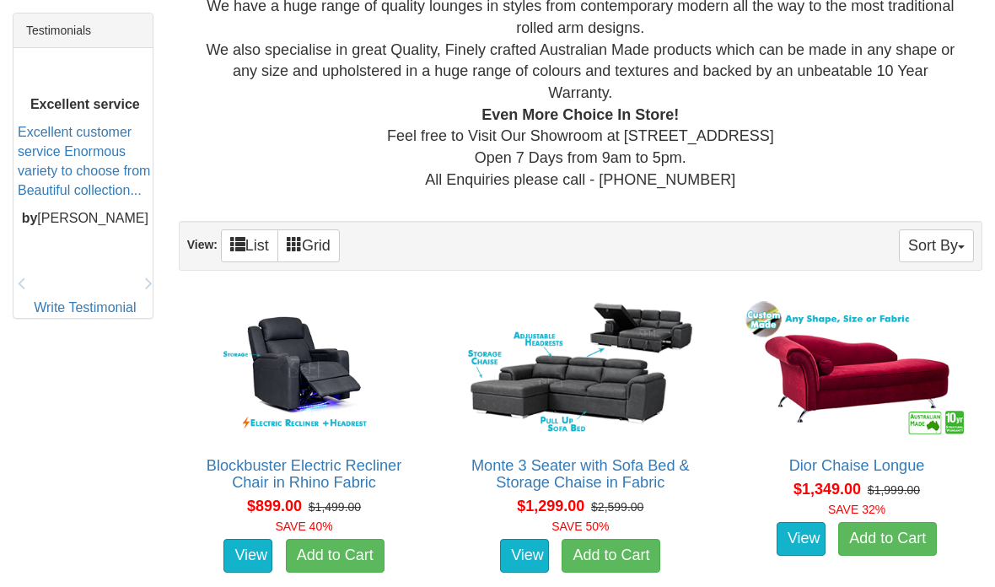
scroll to position [742, 0]
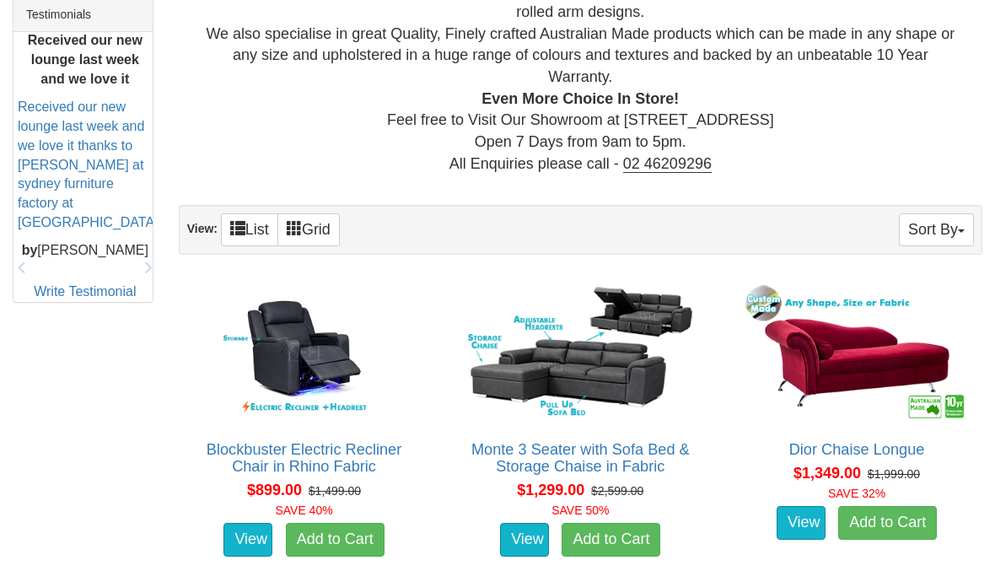
click at [943, 233] on button "Sort By" at bounding box center [936, 229] width 75 height 33
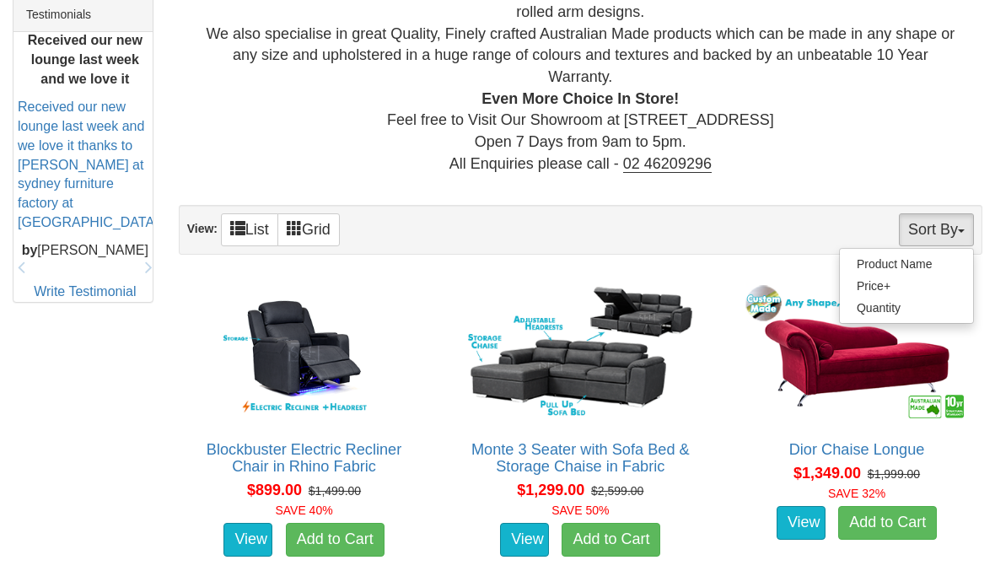
click at [869, 286] on link "Price+" at bounding box center [906, 286] width 133 height 22
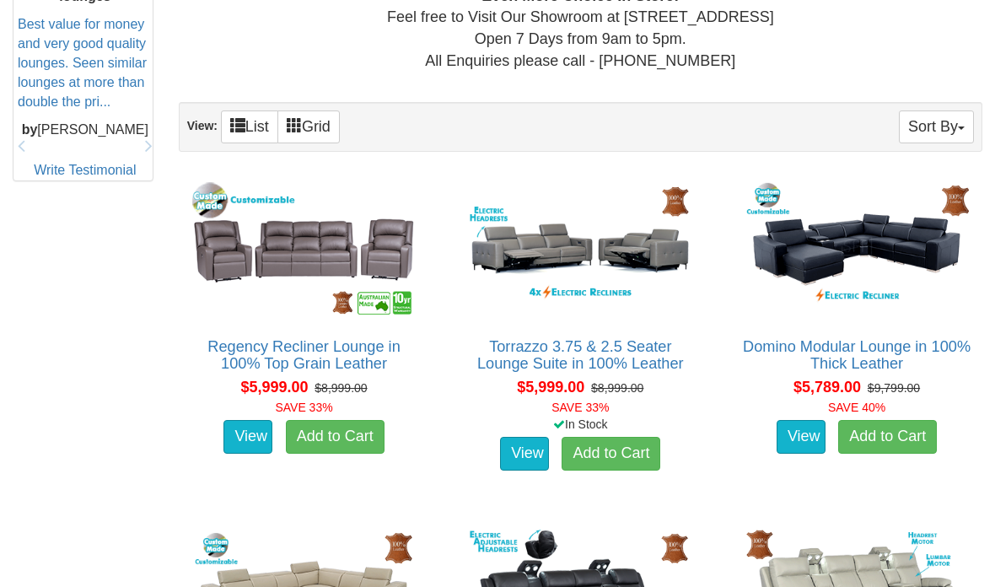
scroll to position [853, 0]
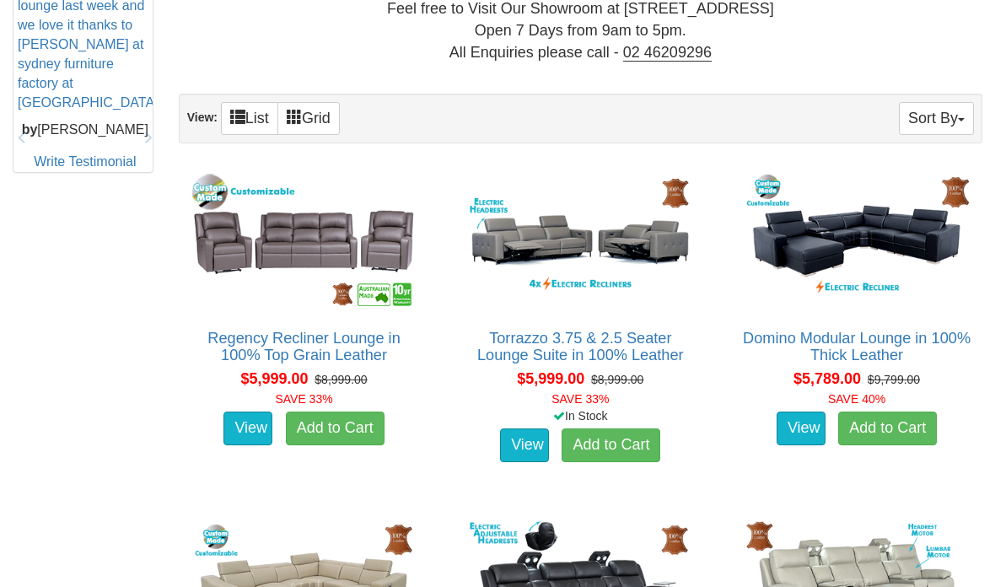
click at [950, 117] on button "Sort By" at bounding box center [936, 118] width 75 height 33
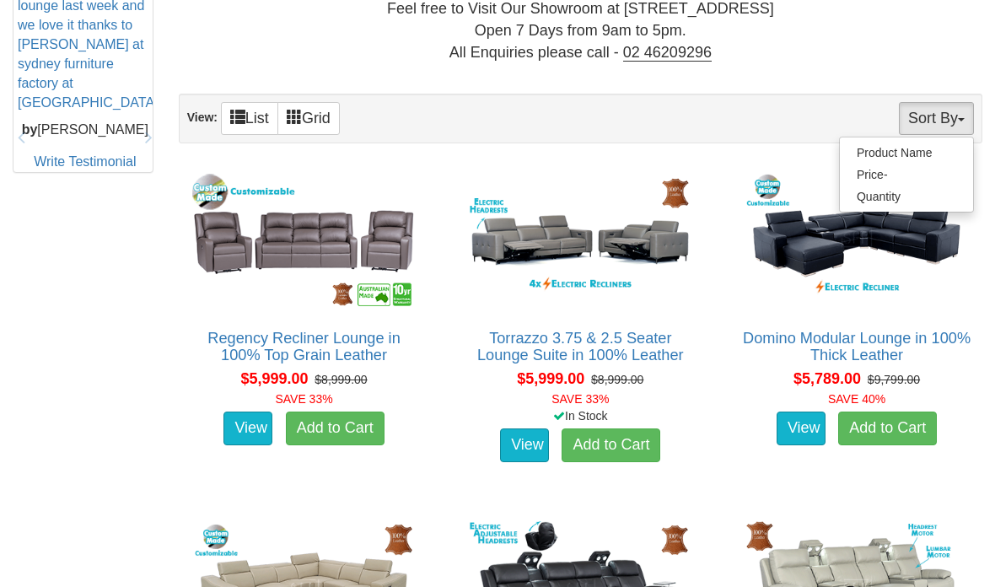
click at [879, 172] on link "Price-" at bounding box center [906, 175] width 133 height 22
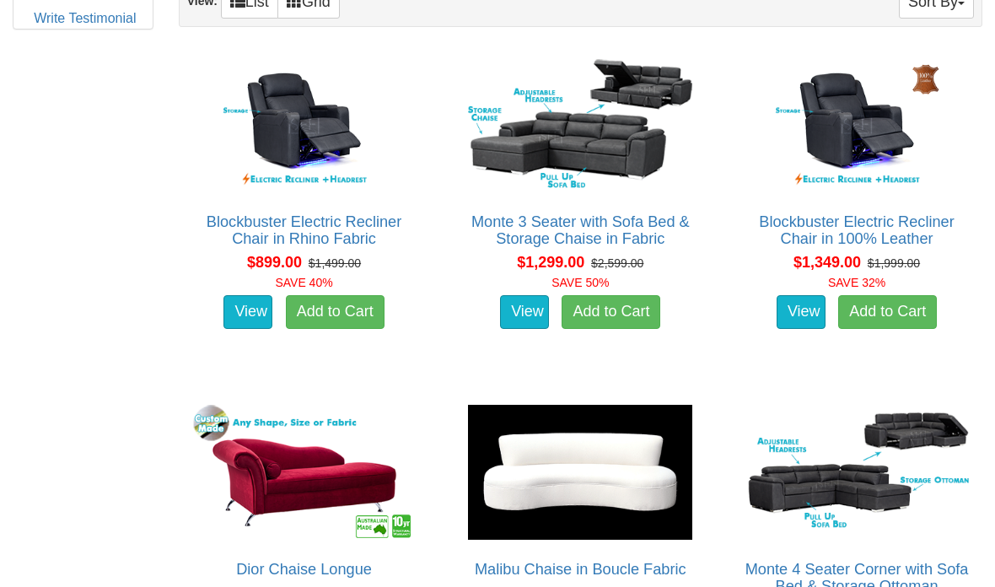
scroll to position [967, 0]
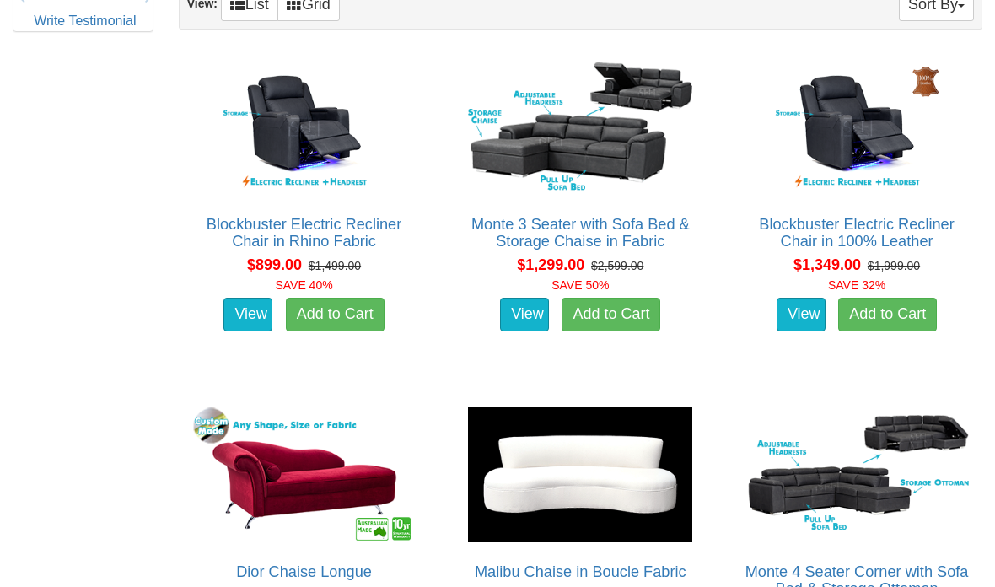
click at [526, 305] on link "View" at bounding box center [524, 315] width 49 height 34
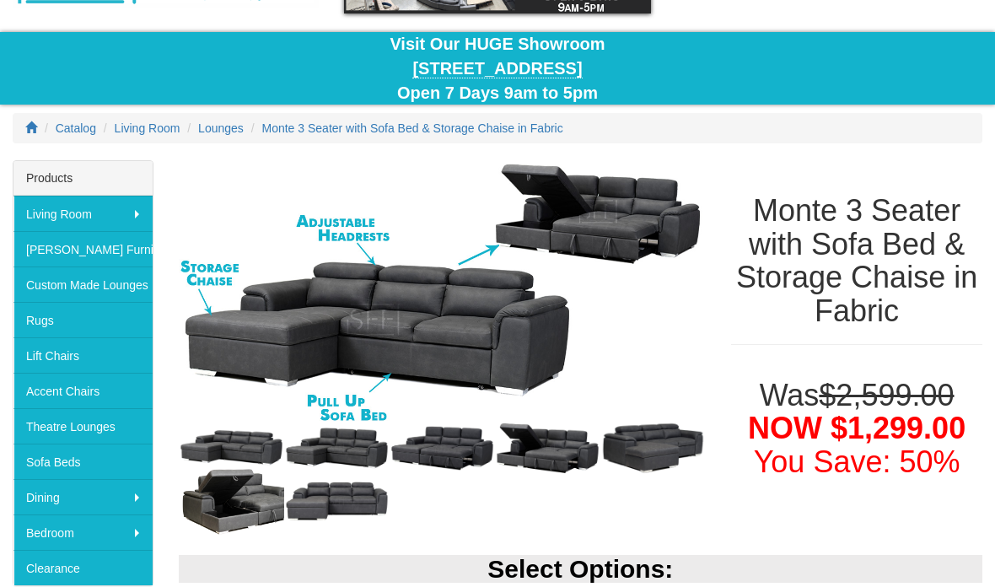
scroll to position [135, 0]
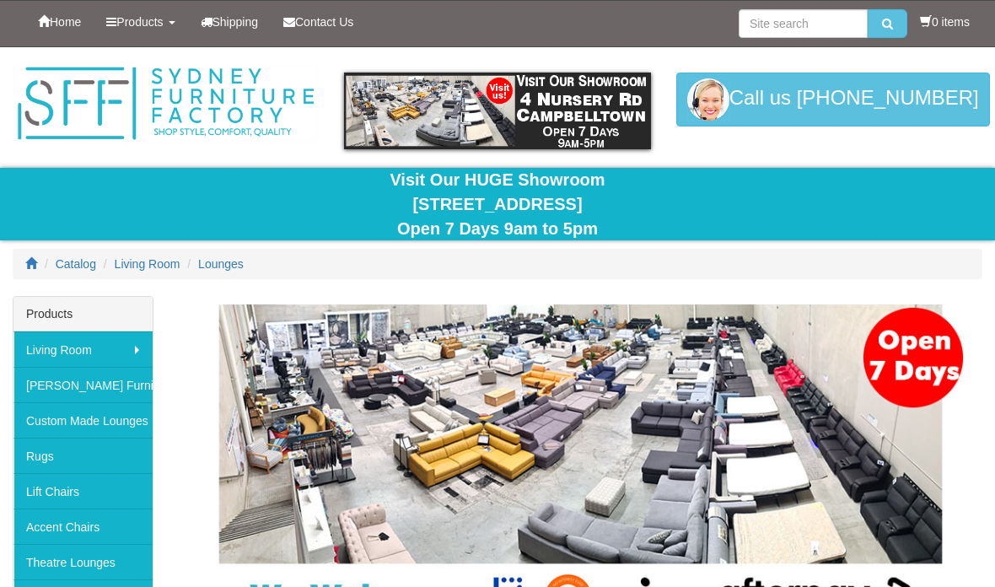
scroll to position [967, 0]
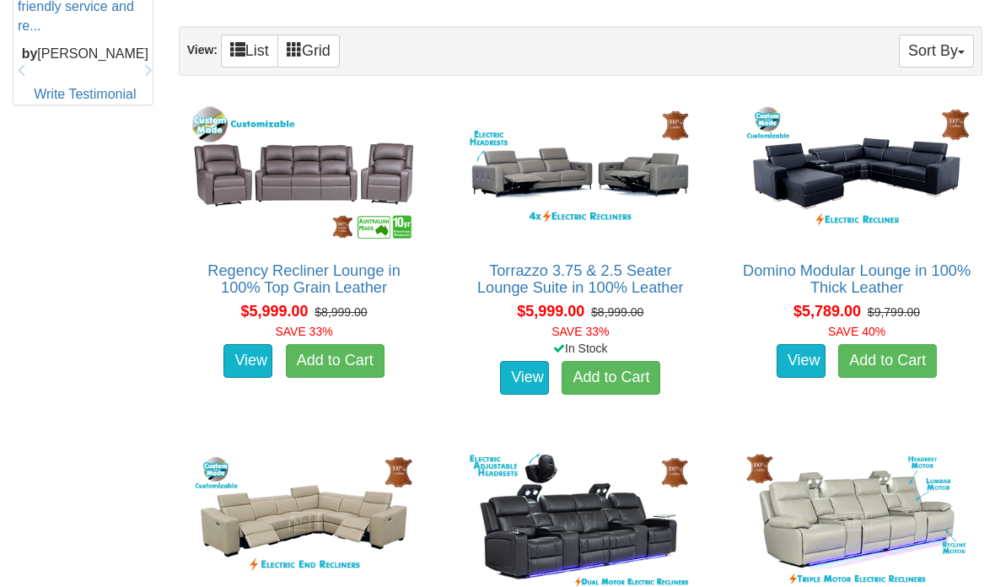
click at [935, 47] on button "Sort By" at bounding box center [936, 51] width 75 height 33
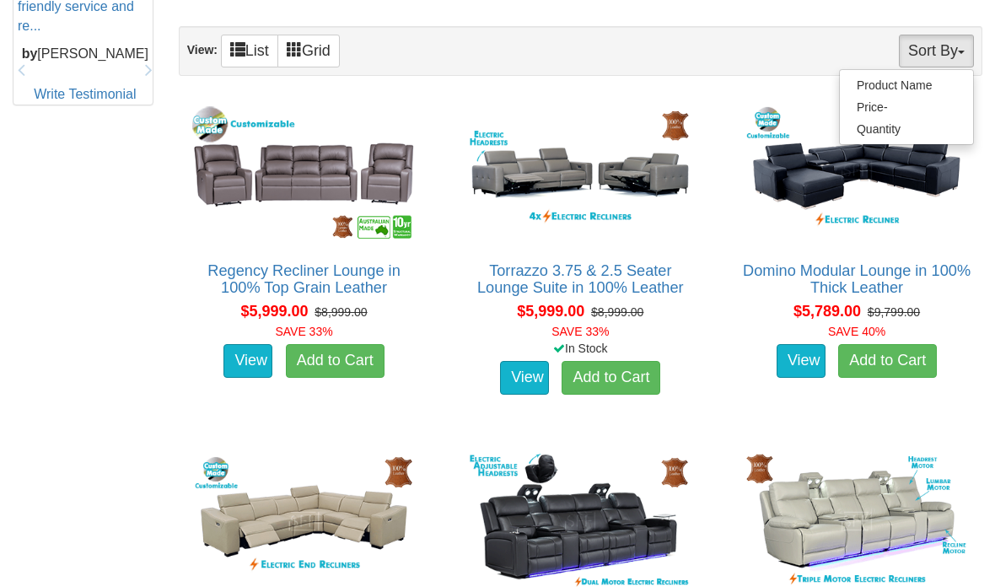
click at [881, 118] on link "Quantity" at bounding box center [906, 129] width 133 height 22
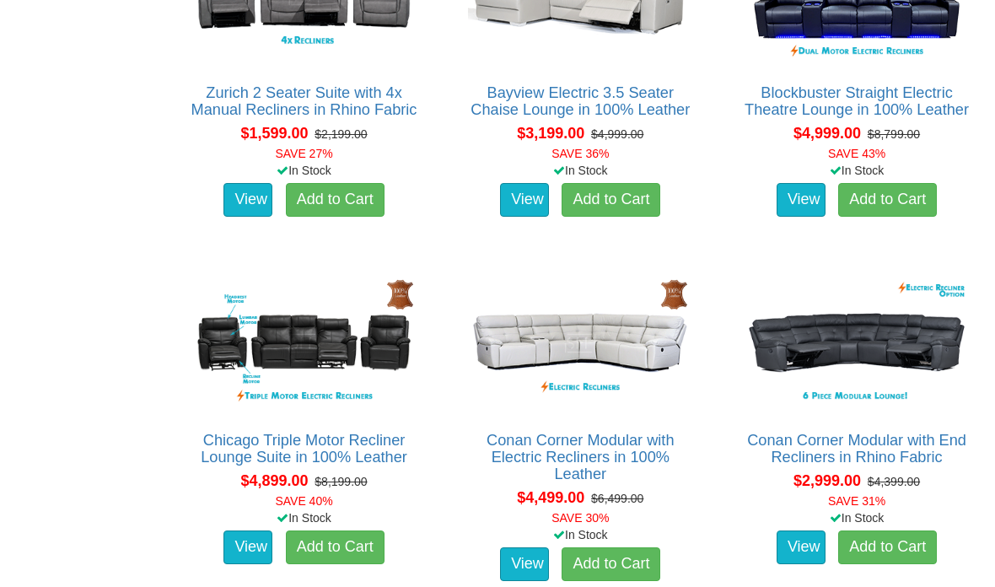
scroll to position [11157, 0]
